Goal: Task Accomplishment & Management: Complete application form

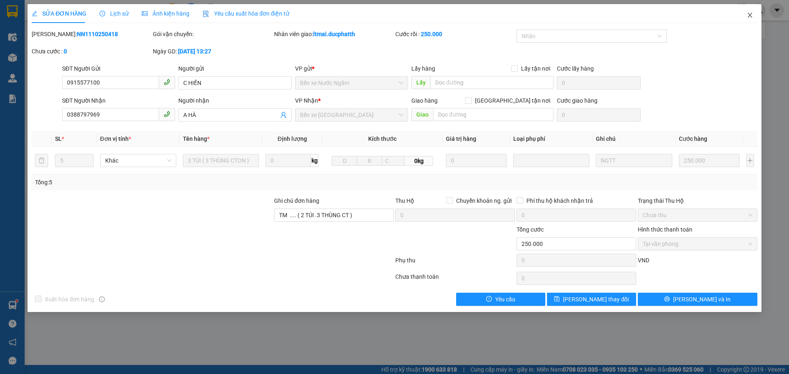
click at [752, 17] on icon "close" at bounding box center [750, 15] width 7 height 7
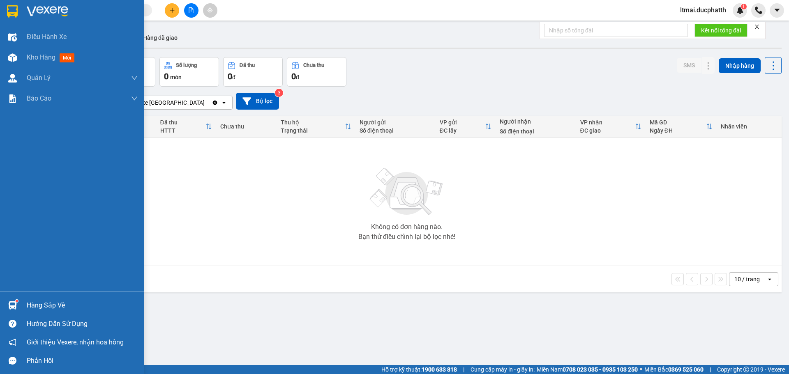
click at [9, 300] on div at bounding box center [12, 305] width 14 height 14
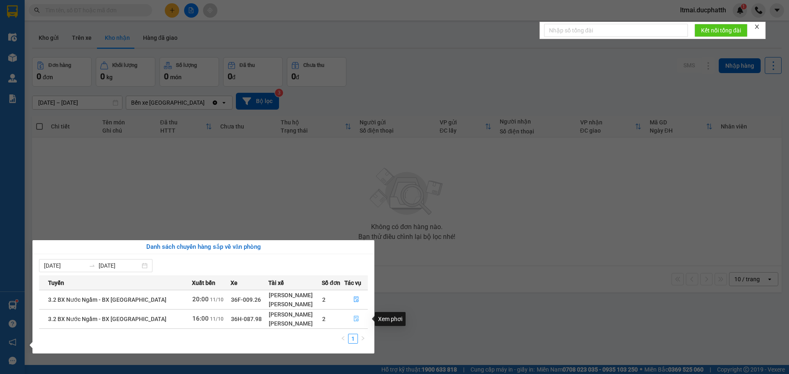
click at [355, 318] on icon "file-done" at bounding box center [356, 319] width 6 height 6
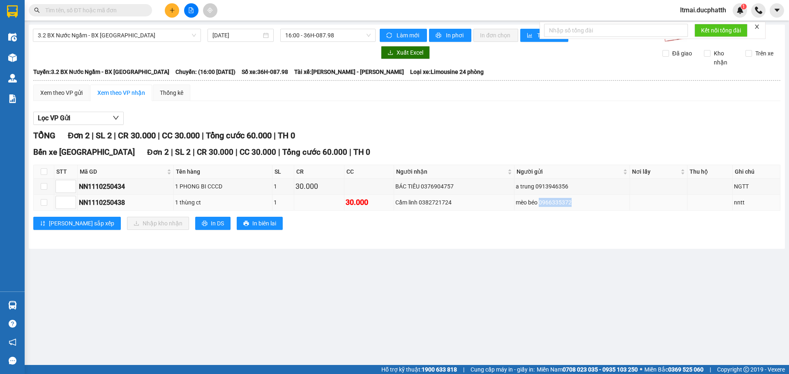
drag, startPoint x: 540, startPoint y: 203, endPoint x: 575, endPoint y: 203, distance: 34.9
click at [575, 203] on div "mèo béo 0966335372" at bounding box center [572, 202] width 113 height 9
copy div "0966335372"
click at [45, 171] on input "checkbox" at bounding box center [44, 171] width 7 height 7
checkbox input "true"
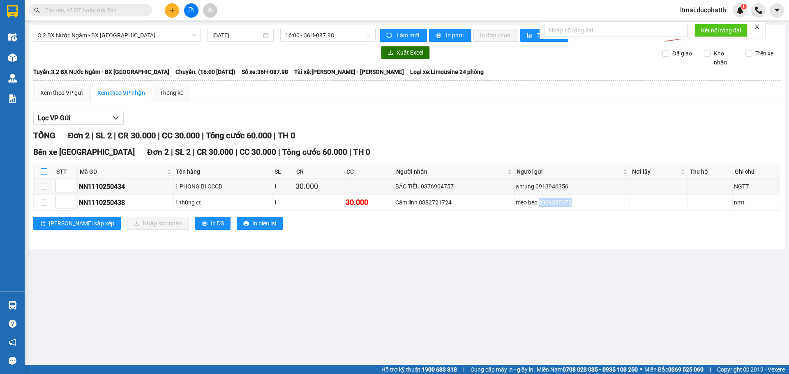
checkbox input "true"
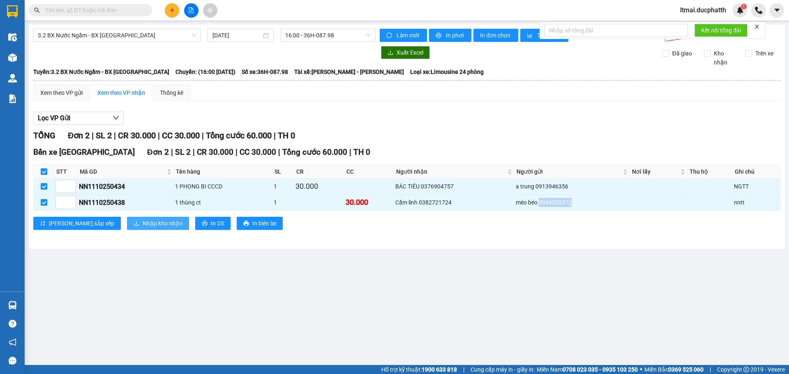
click at [134, 221] on icon "download" at bounding box center [137, 224] width 6 height 6
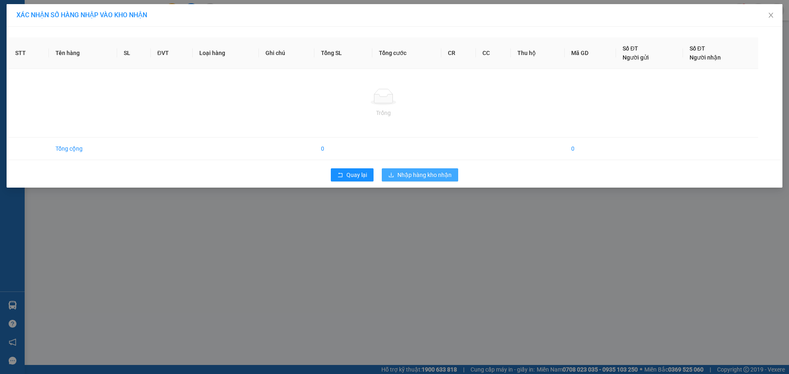
click at [422, 172] on span "Nhập hàng kho nhận" at bounding box center [424, 175] width 54 height 9
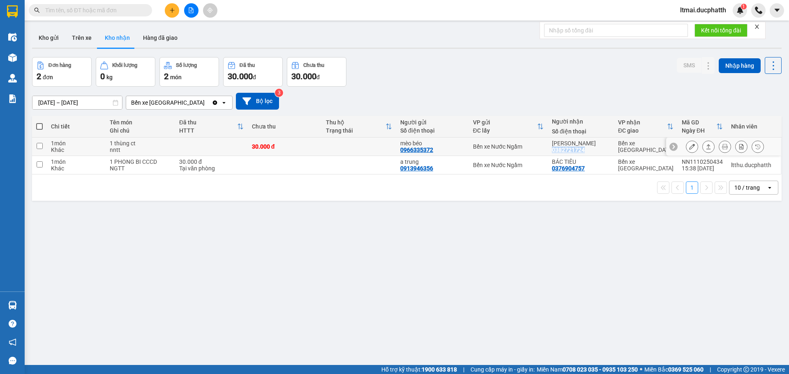
drag, startPoint x: 554, startPoint y: 150, endPoint x: 597, endPoint y: 152, distance: 42.8
click at [597, 152] on div "Cẩm linh 0382721724" at bounding box center [581, 146] width 58 height 13
copy div "0382721724"
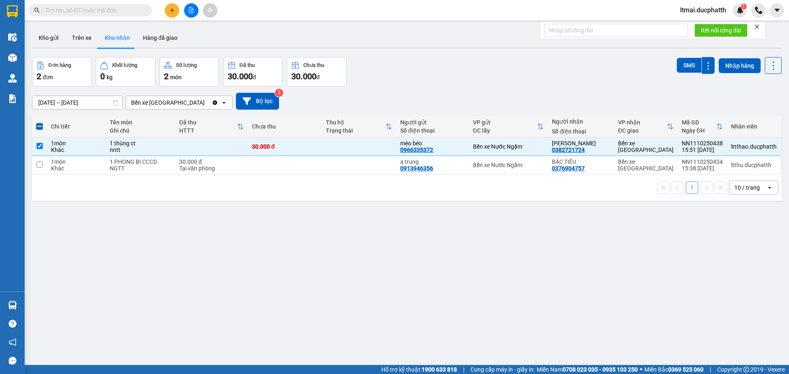
click at [225, 237] on div "ver 1.8.146 Kho gửi Trên xe Kho nhận Hàng đã giao Đơn hàng 2 đơn Khối lượng 0 k…" at bounding box center [407, 212] width 756 height 374
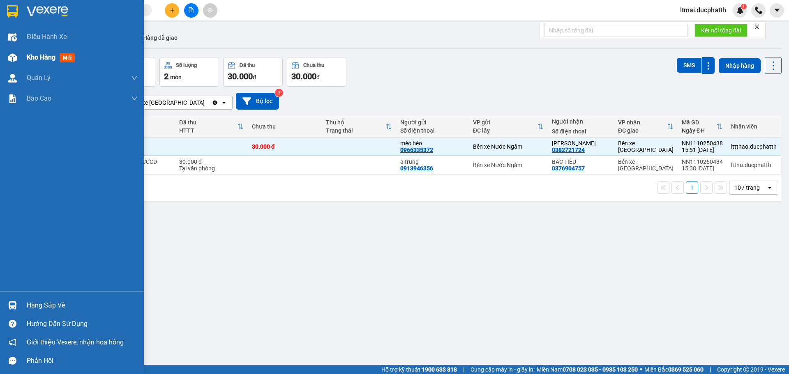
click at [18, 59] on div at bounding box center [12, 58] width 14 height 14
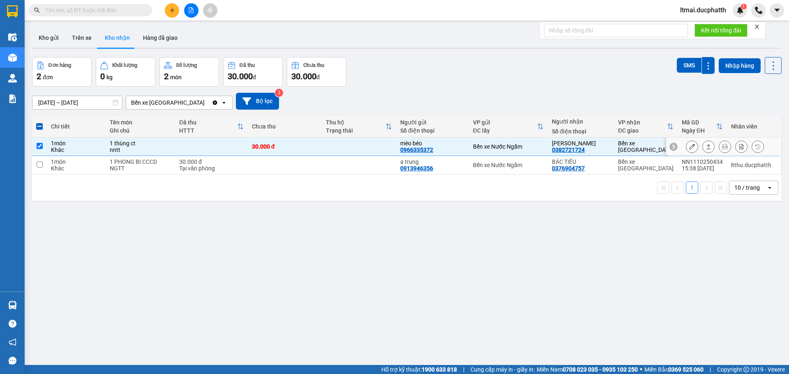
click at [38, 145] on input "checkbox" at bounding box center [40, 146] width 6 height 6
checkbox input "false"
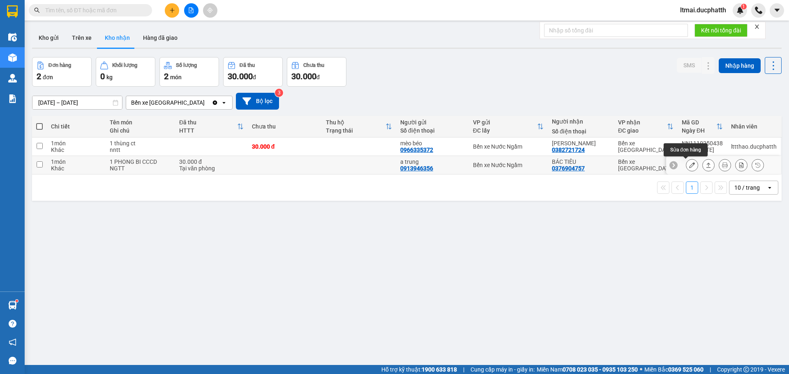
click at [689, 166] on icon at bounding box center [692, 165] width 6 height 6
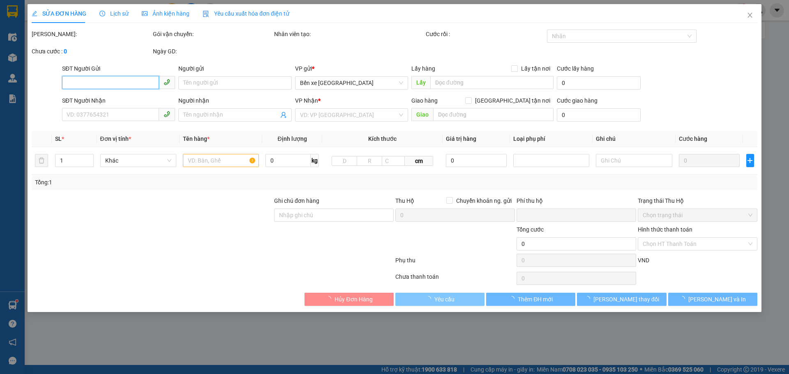
type input "0913946356"
type input "a trung"
type input "0376904757"
type input "BÁC TIÊU"
type input "TM"
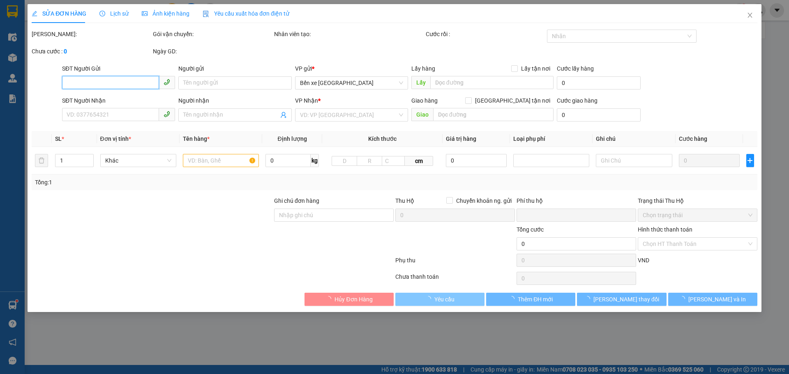
type input "0"
type input "30.000"
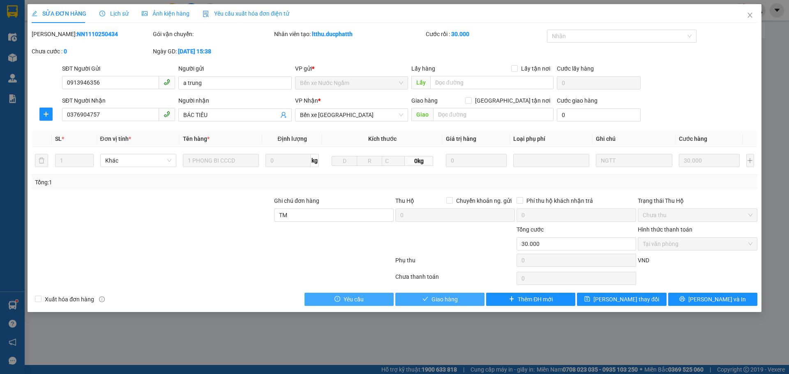
click at [451, 301] on span "Giao hàng" at bounding box center [444, 299] width 26 height 9
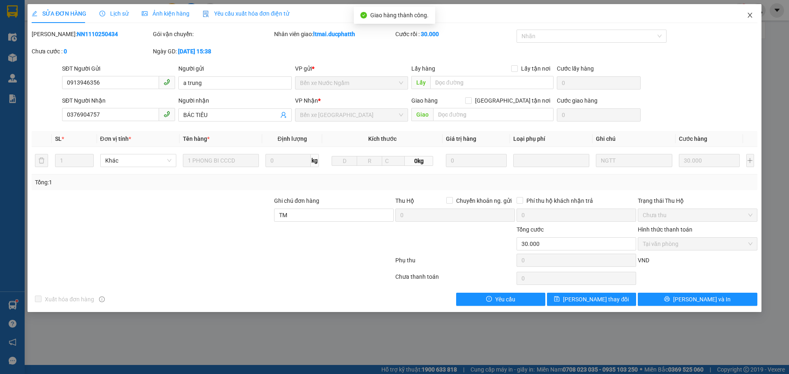
click at [750, 19] on span "Close" at bounding box center [749, 15] width 23 height 23
